Goal: Navigation & Orientation: Find specific page/section

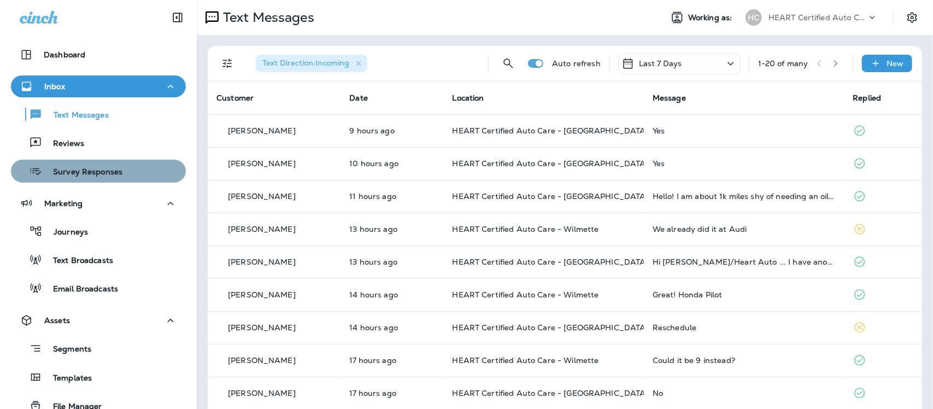
click at [108, 179] on div "Survey Responses" at bounding box center [68, 171] width 107 height 16
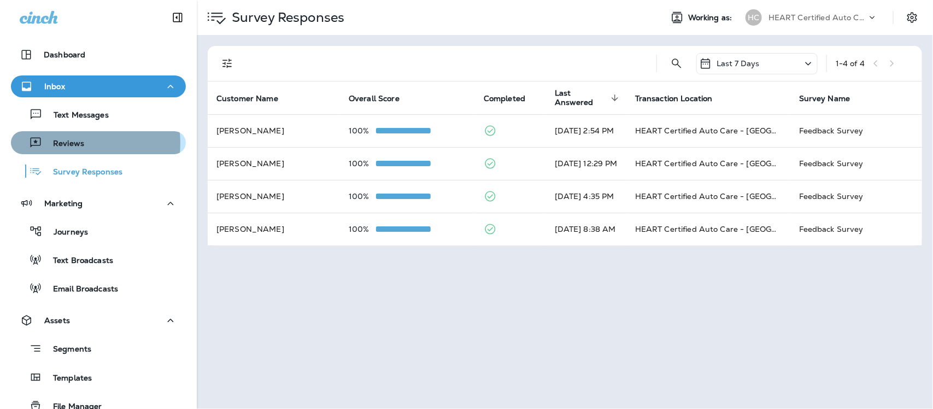
click at [78, 143] on p "Reviews" at bounding box center [63, 144] width 42 height 10
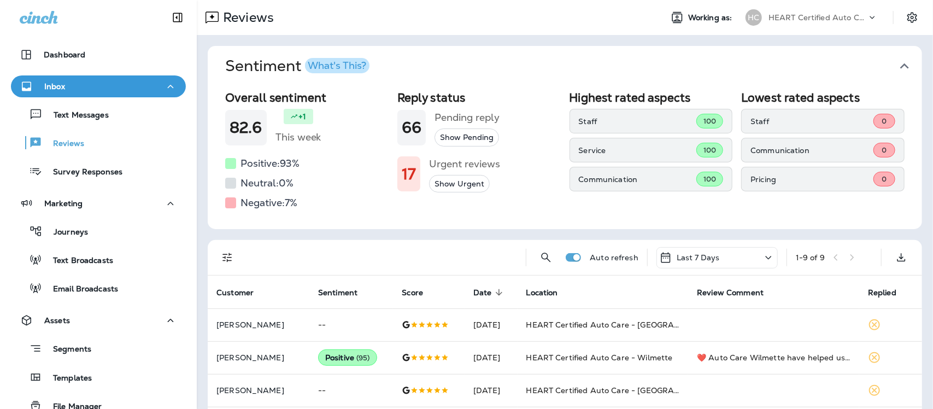
click at [899, 64] on icon "button" at bounding box center [904, 65] width 17 height 17
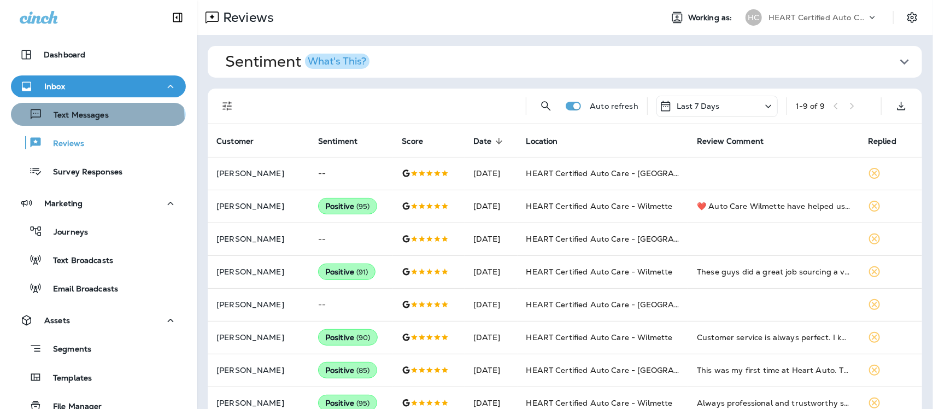
click at [97, 120] on p "Text Messages" at bounding box center [76, 115] width 66 height 10
